Goal: Task Accomplishment & Management: Manage account settings

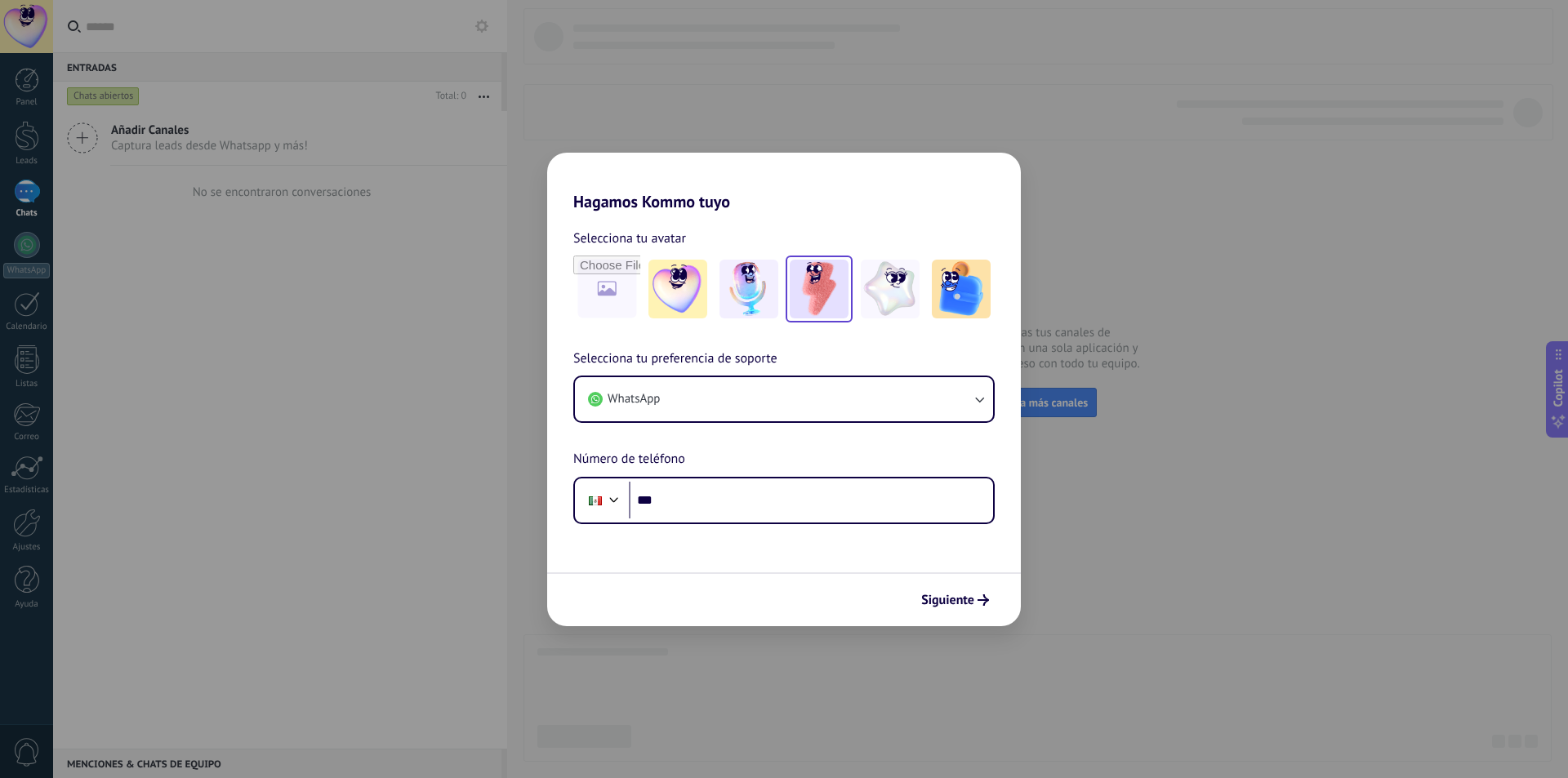
click at [809, 296] on img at bounding box center [819, 289] width 59 height 59
click at [810, 388] on button "WhatsApp" at bounding box center [784, 399] width 418 height 44
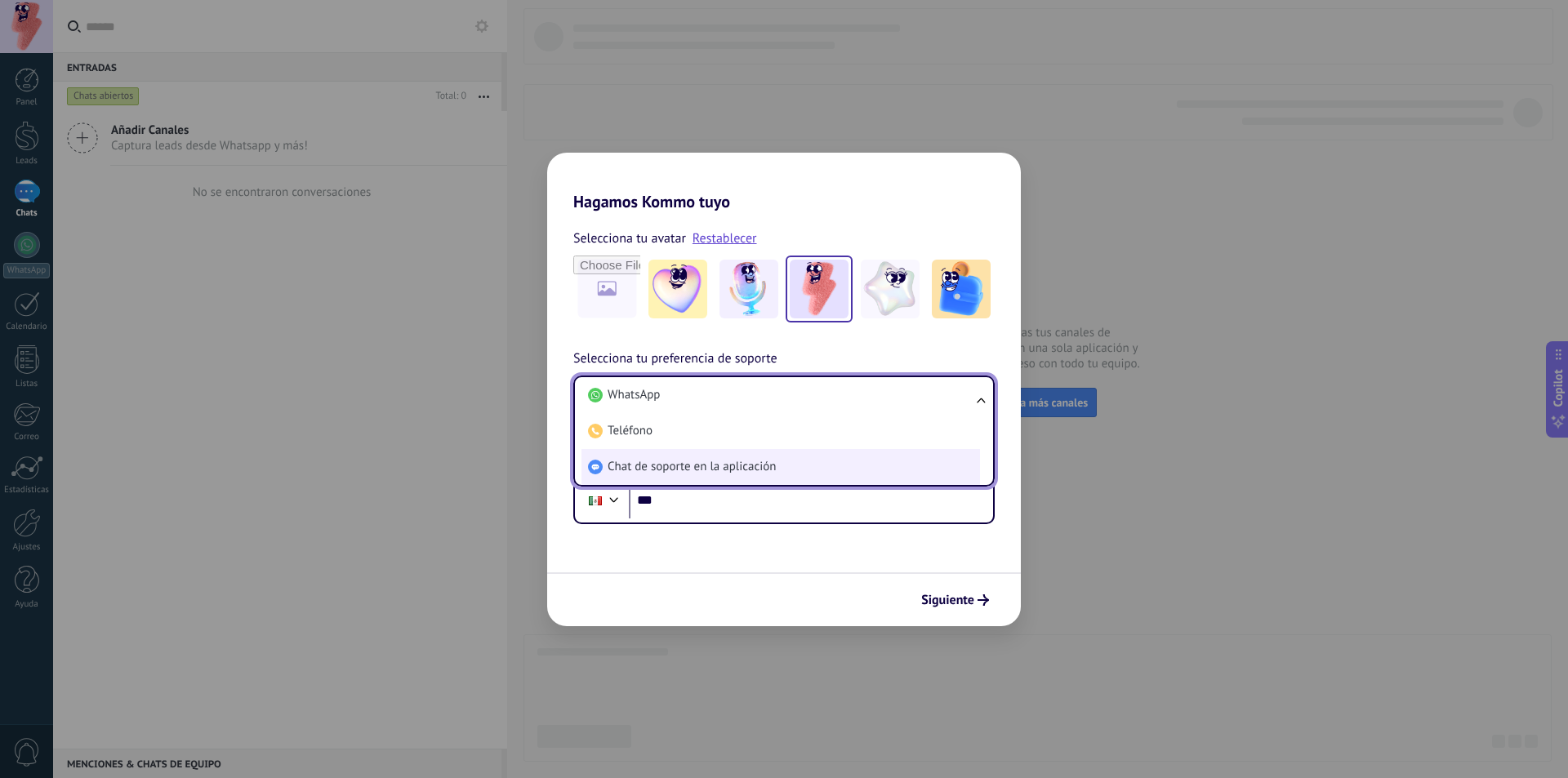
click at [730, 464] on span "Chat de soporte en la aplicación" at bounding box center [691, 466] width 168 height 16
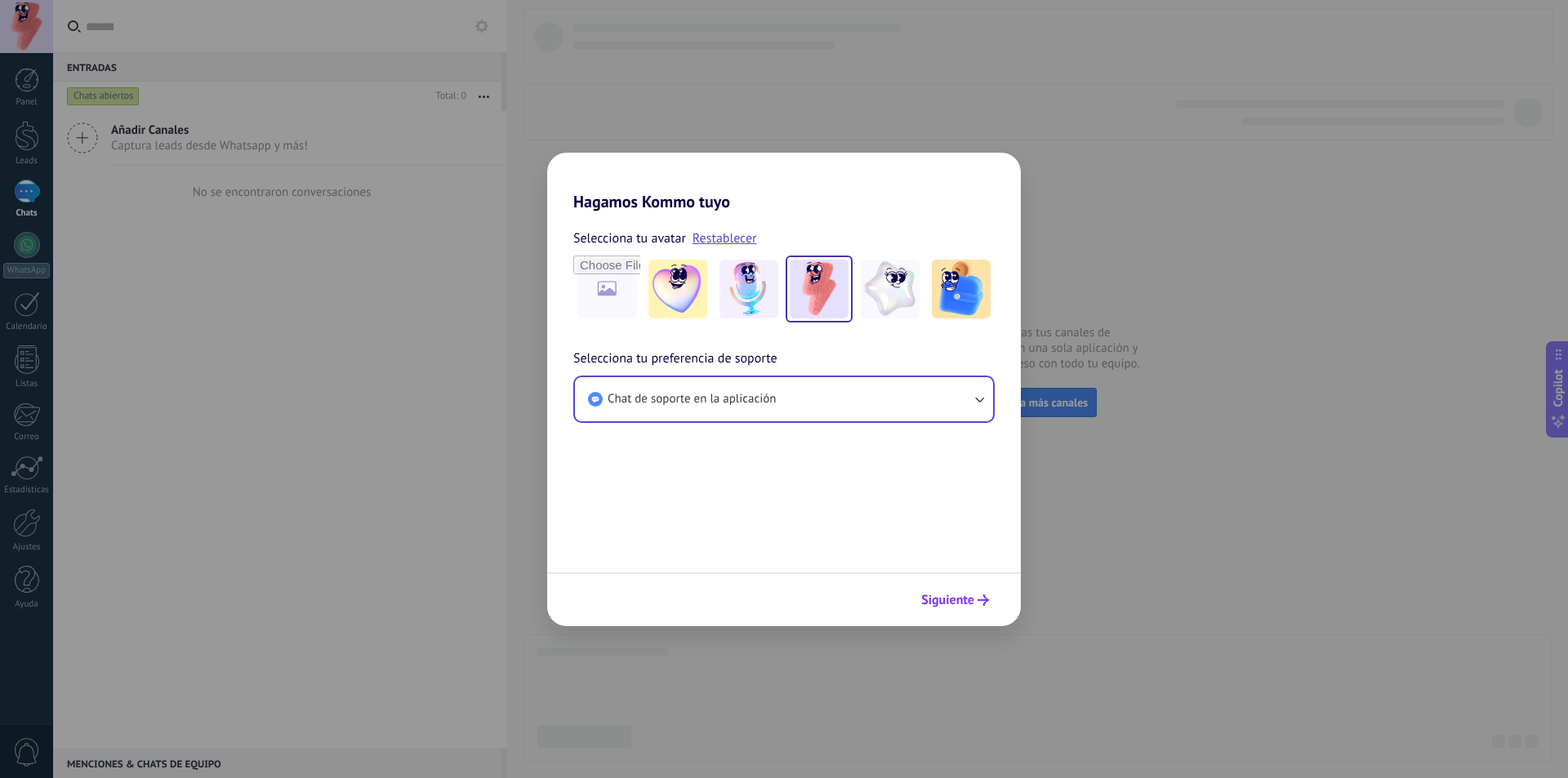
click at [952, 601] on span "Siguiente" at bounding box center [948, 600] width 53 height 11
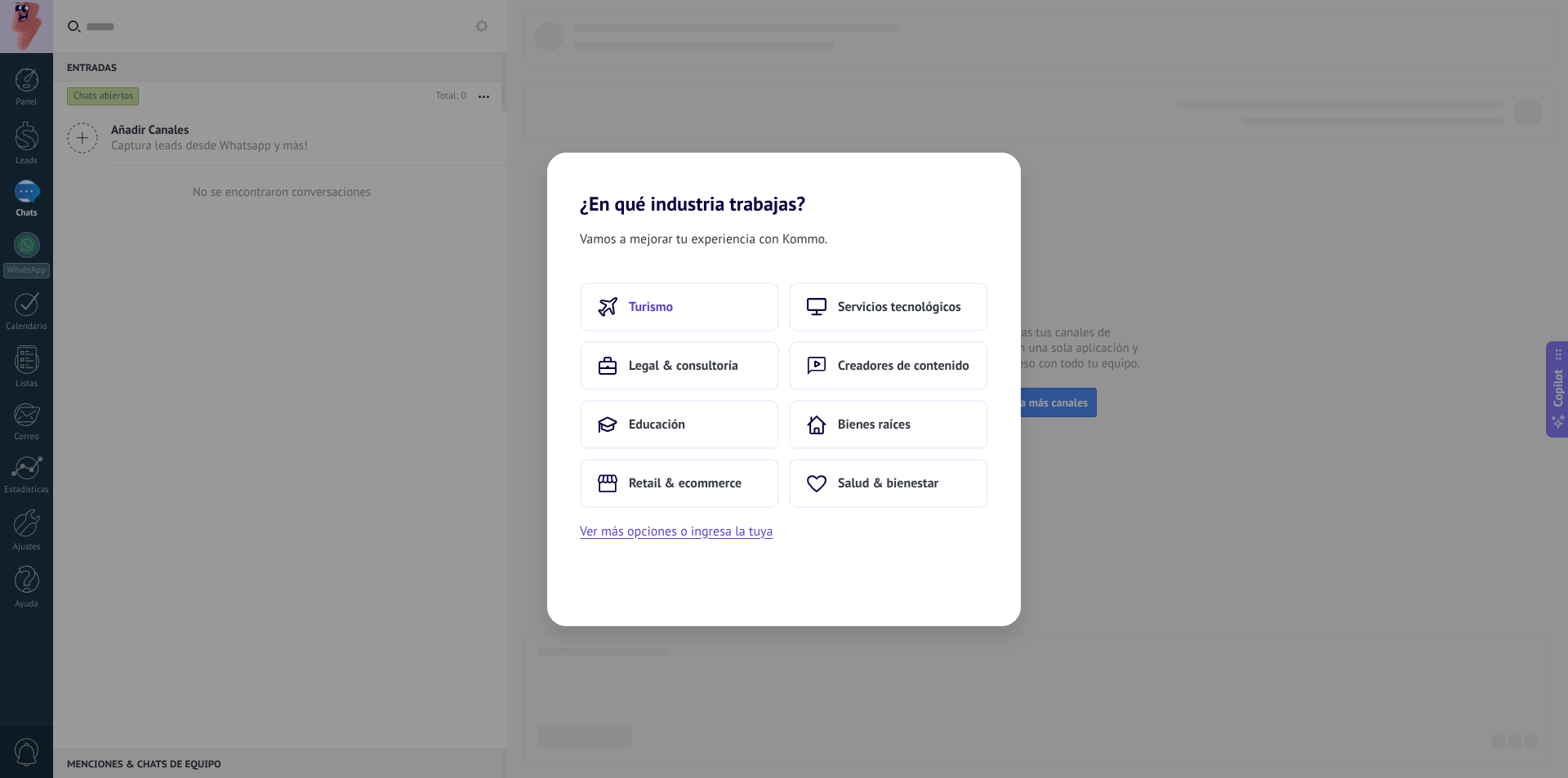
click at [702, 320] on button "Turismo" at bounding box center [679, 307] width 199 height 49
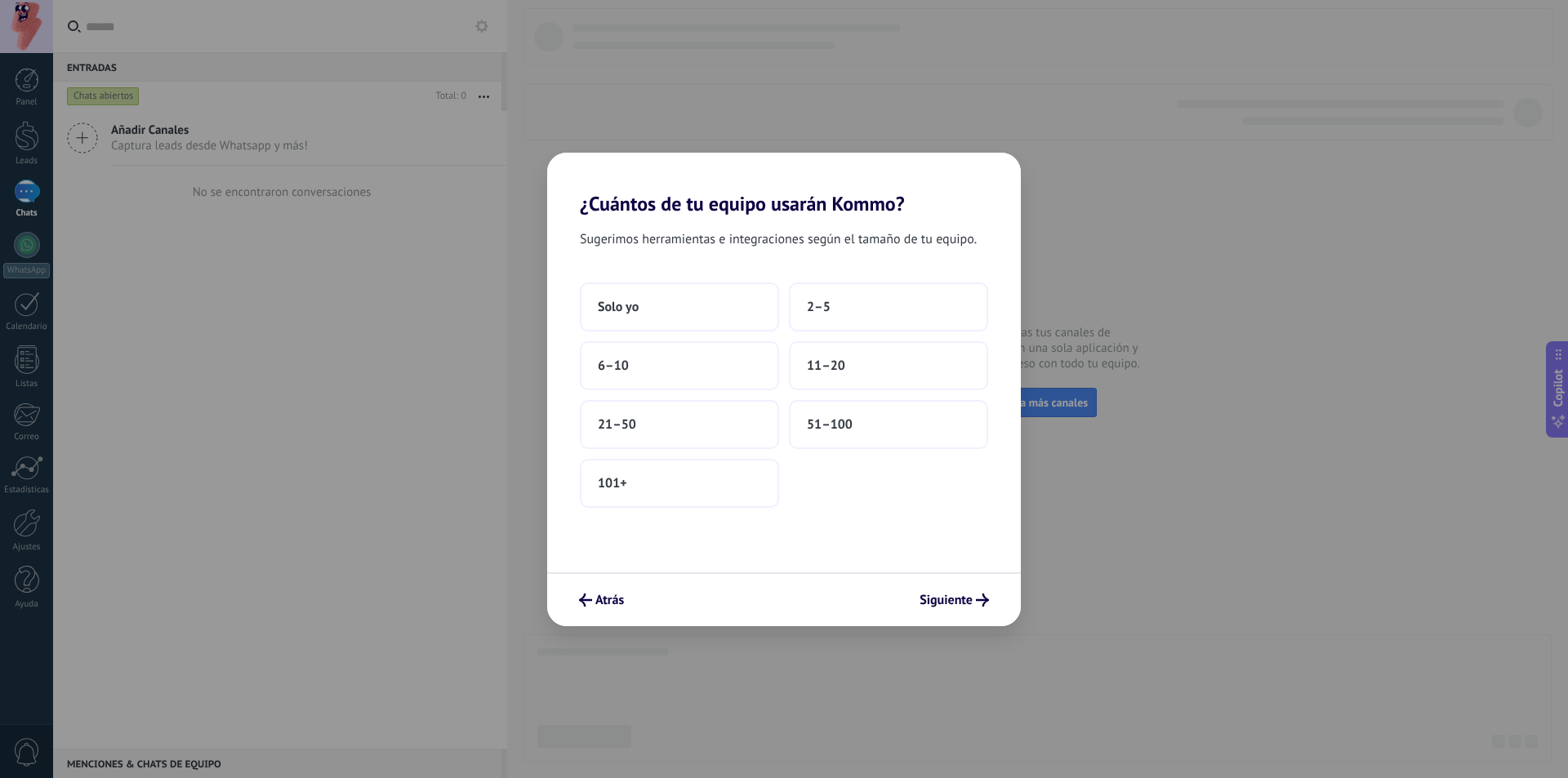
click at [702, 320] on button "Solo yo" at bounding box center [679, 307] width 199 height 49
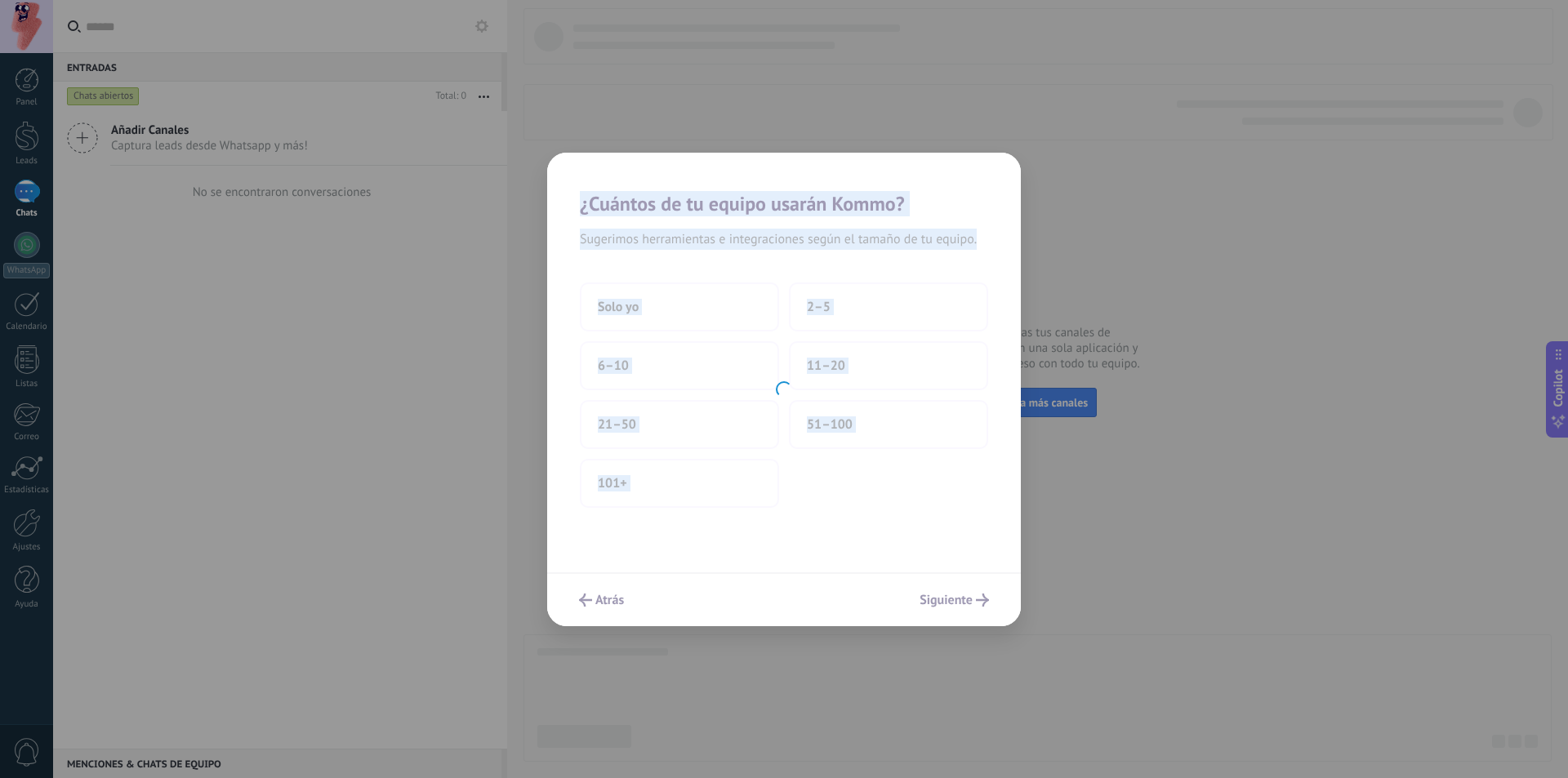
click at [702, 320] on div at bounding box center [784, 389] width 474 height 474
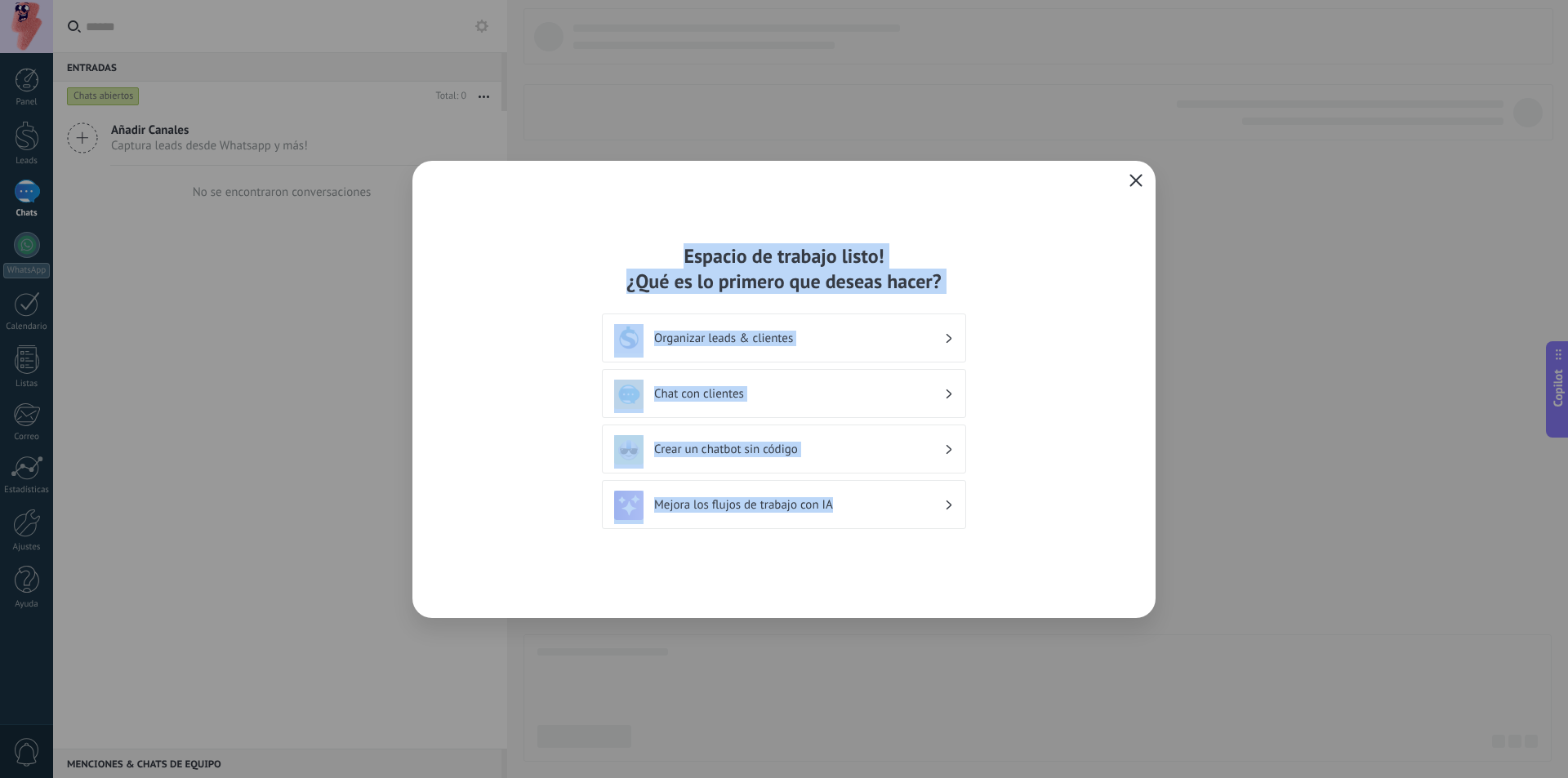
click at [1131, 183] on icon "button" at bounding box center [1136, 180] width 13 height 13
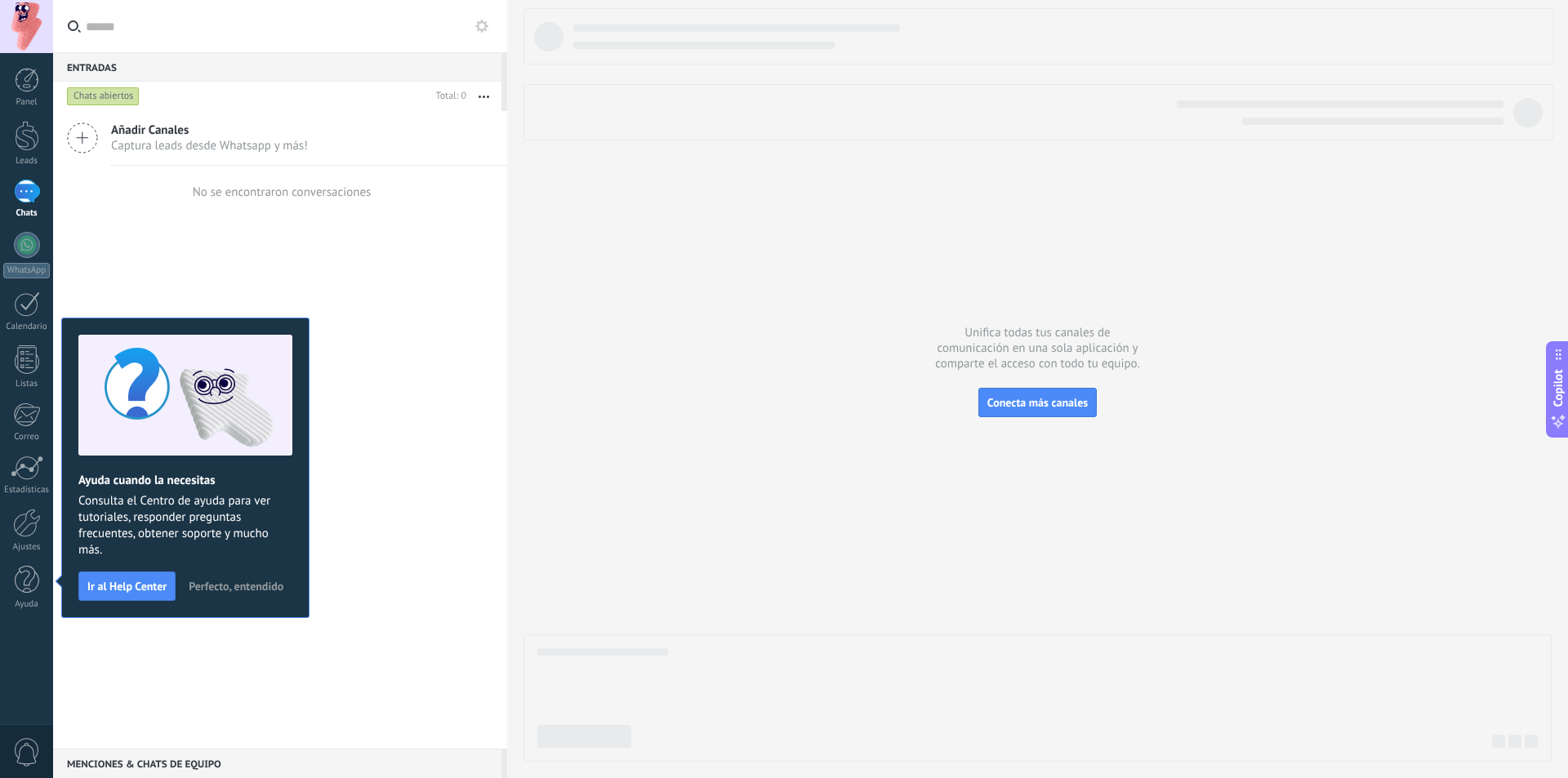
click at [1, 30] on div at bounding box center [27, 27] width 53 height 53
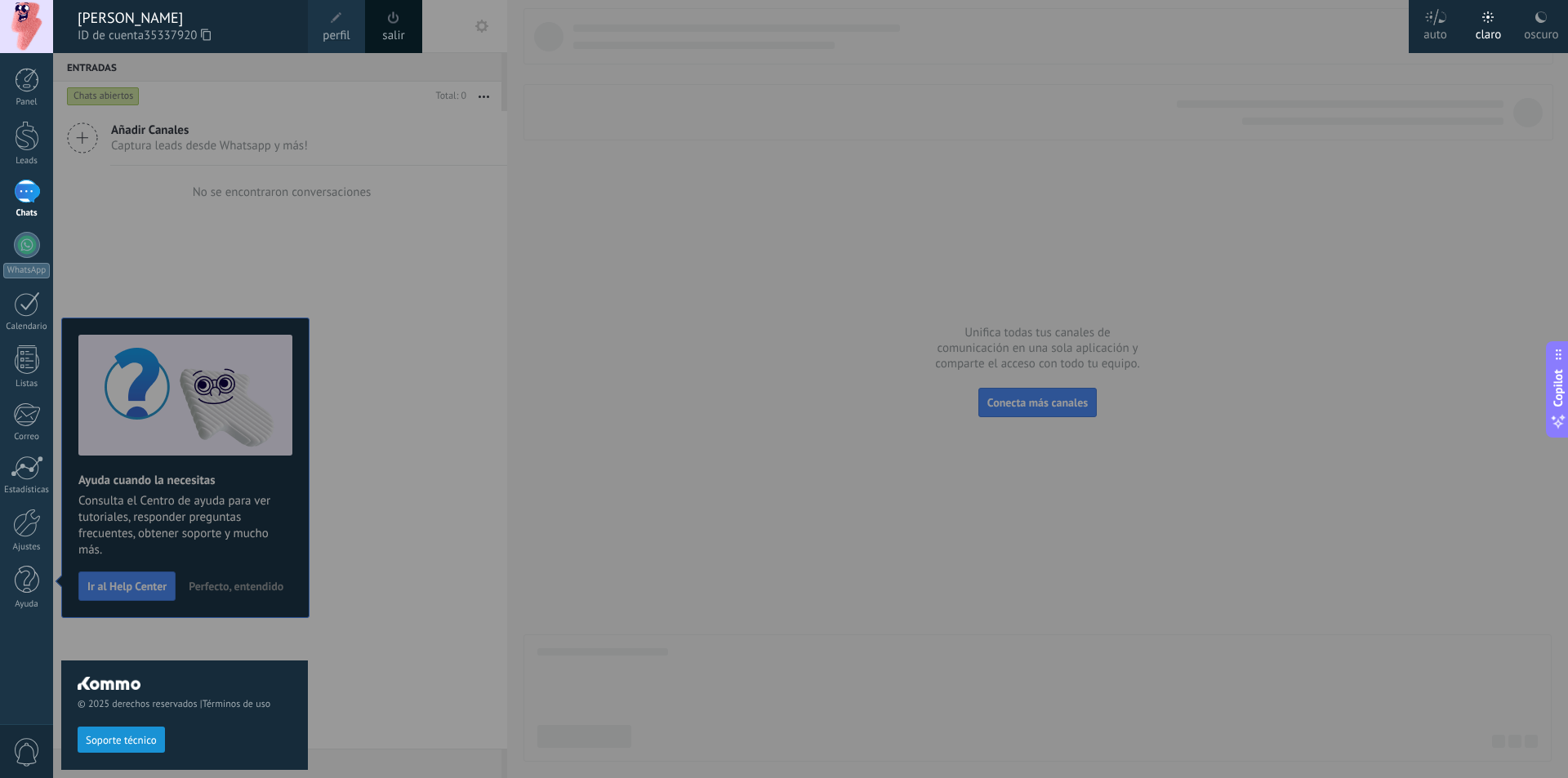
click at [334, 28] on span "perfil" at bounding box center [336, 35] width 27 height 18
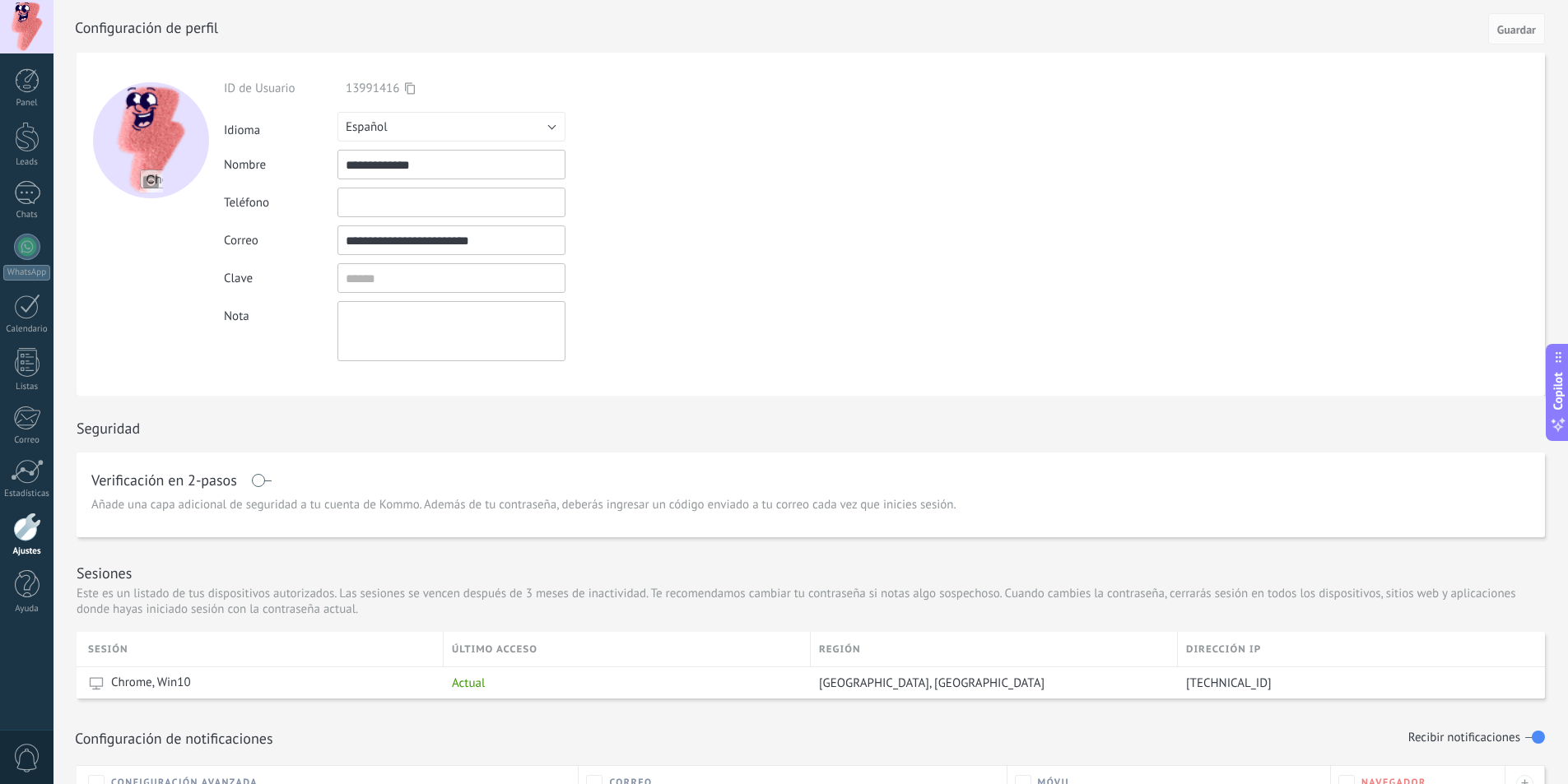
click at [16, 9] on div at bounding box center [27, 27] width 54 height 54
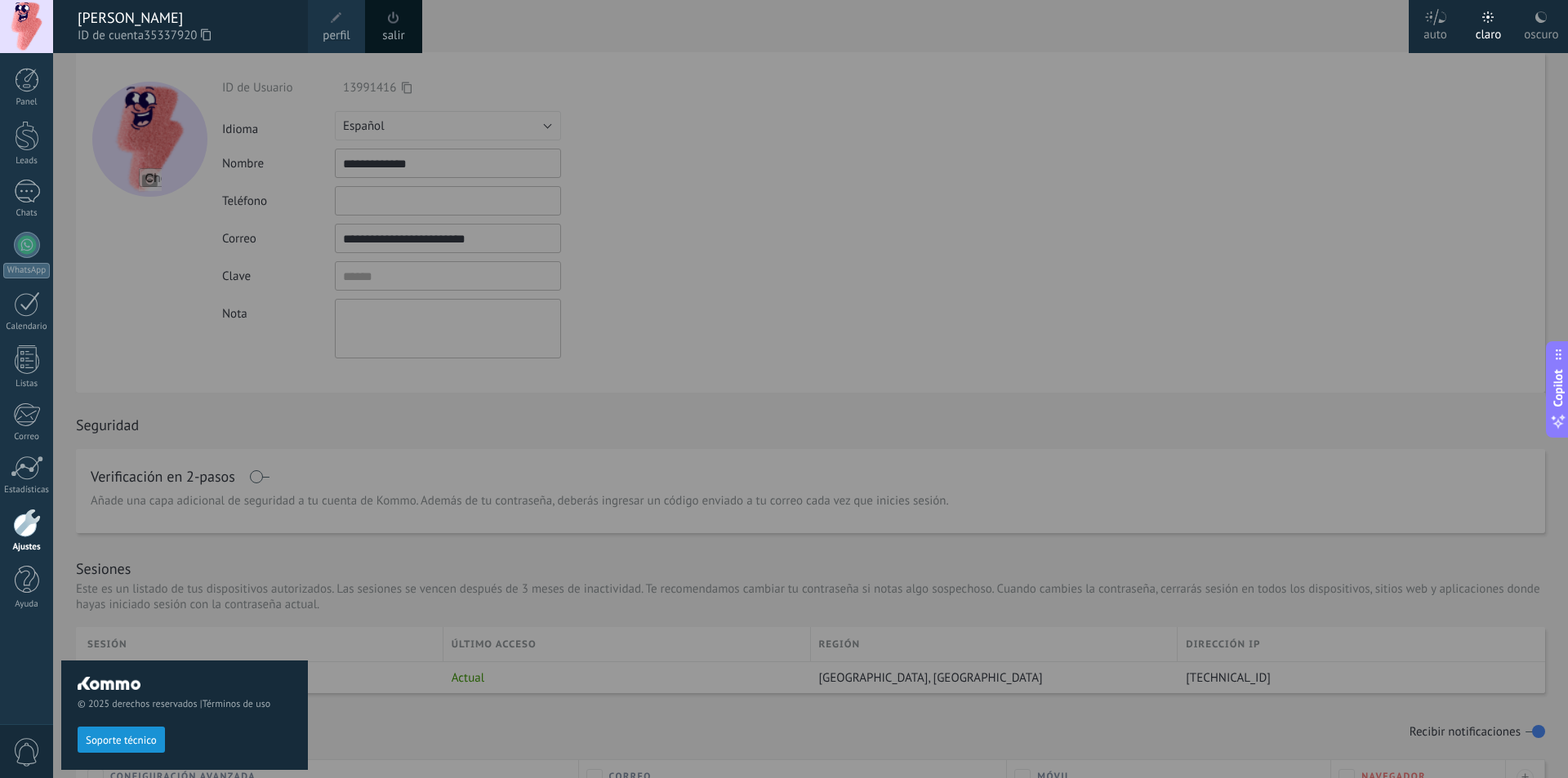
click at [387, 20] on span at bounding box center [393, 17] width 18 height 18
